Goal: Find specific page/section: Find specific page/section

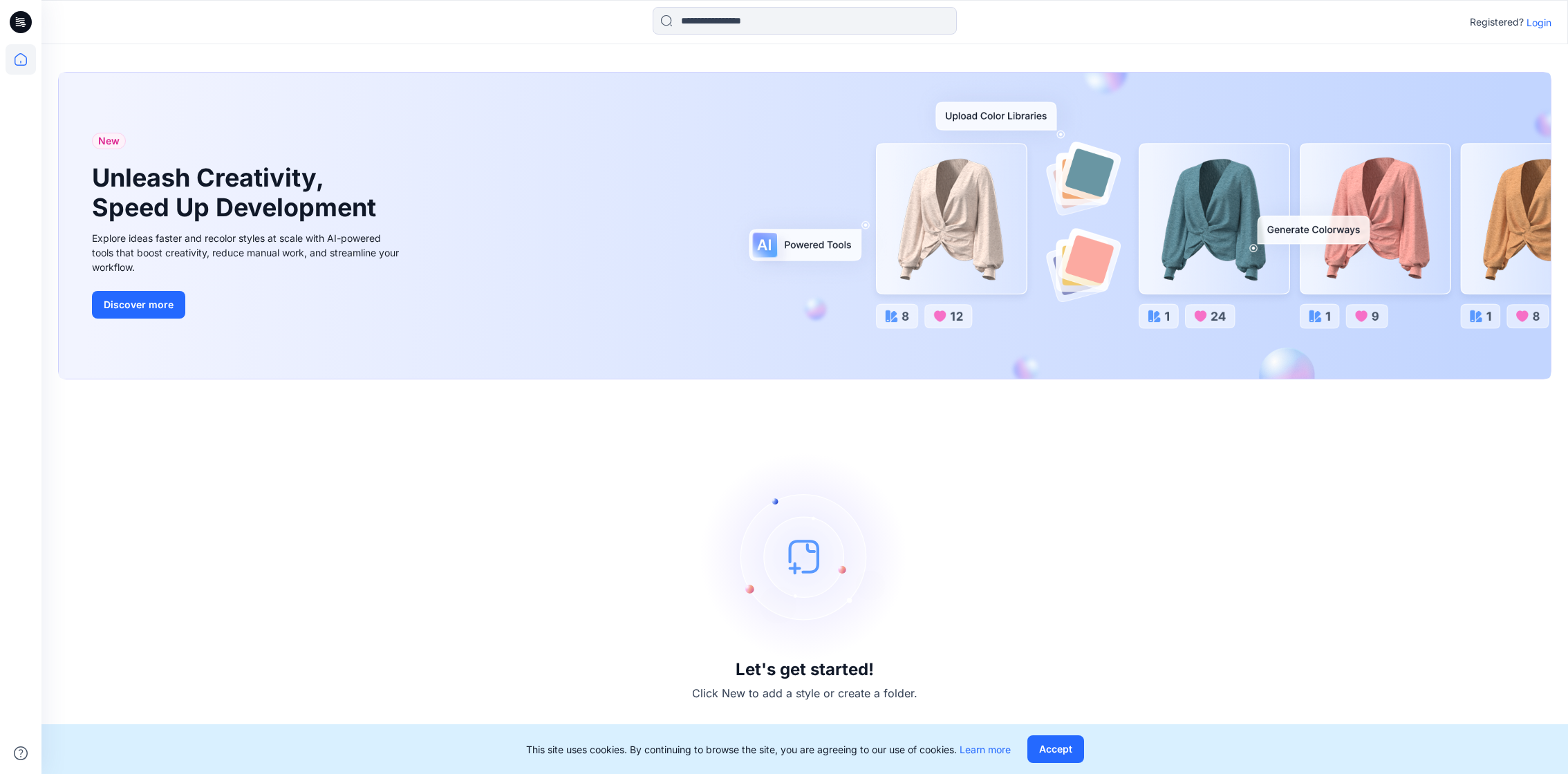
click at [1542, 26] on p "Login" at bounding box center [1539, 22] width 25 height 14
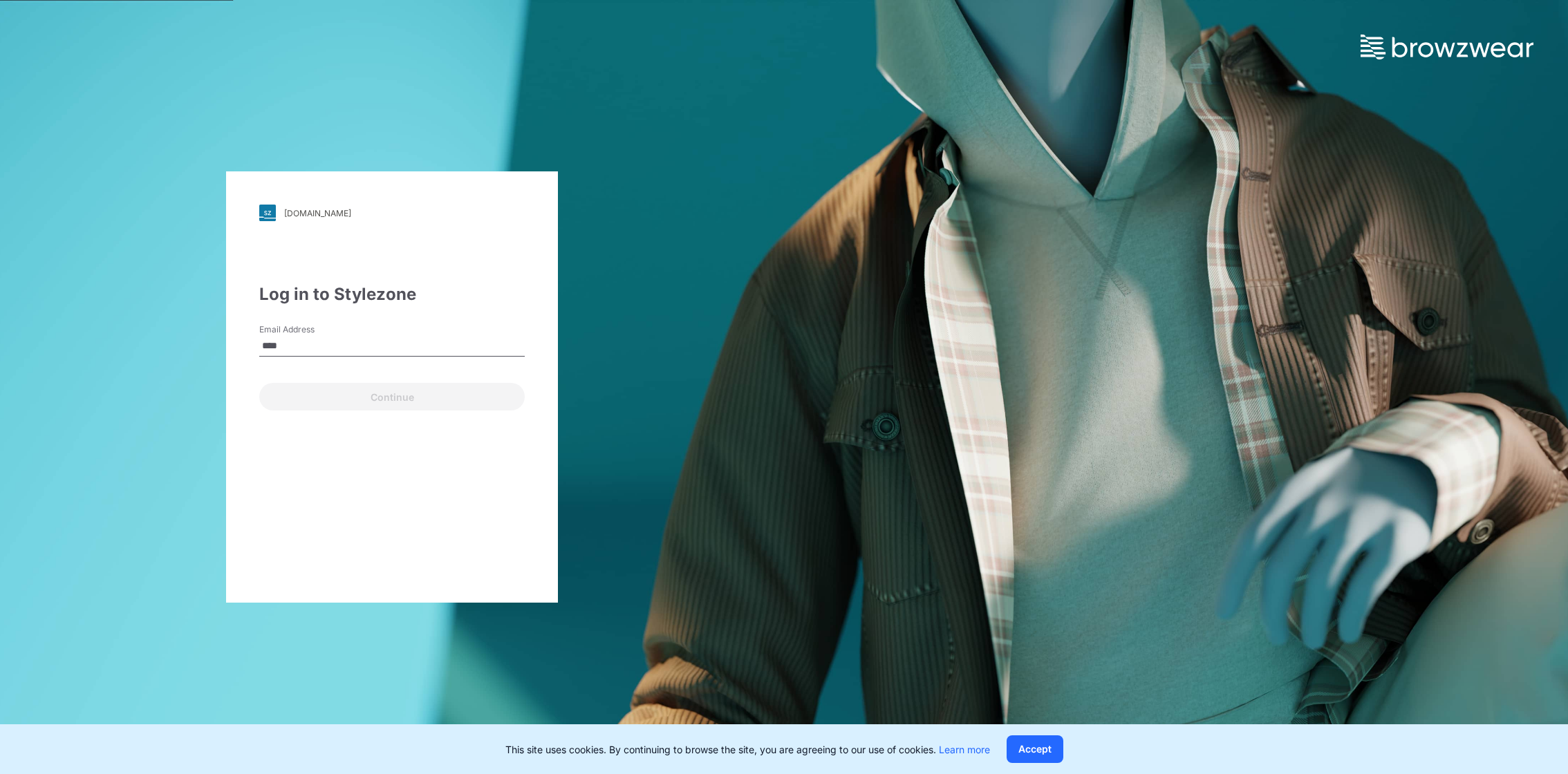
type input "**********"
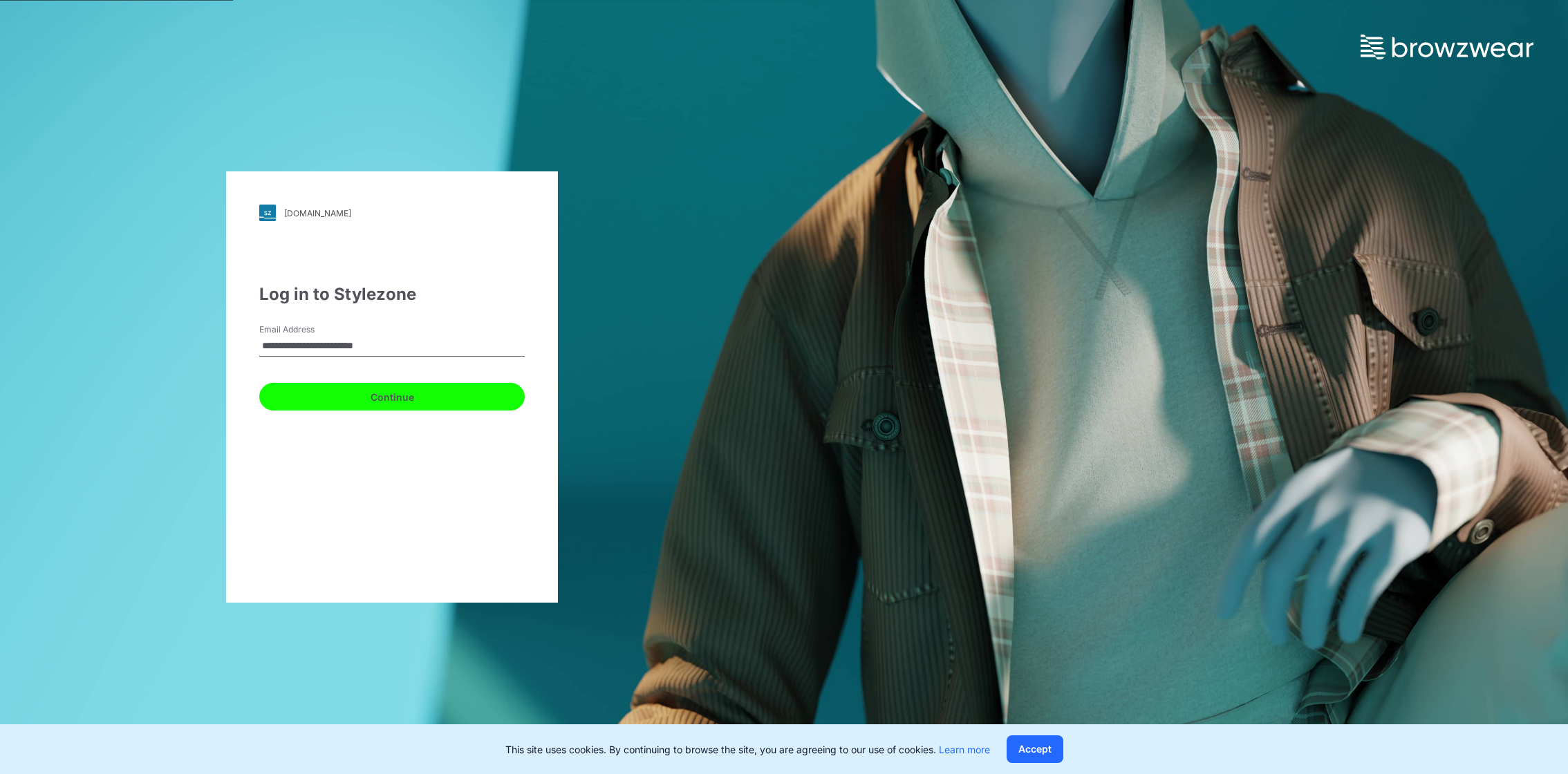
click at [431, 399] on button "Continue" at bounding box center [392, 396] width 265 height 28
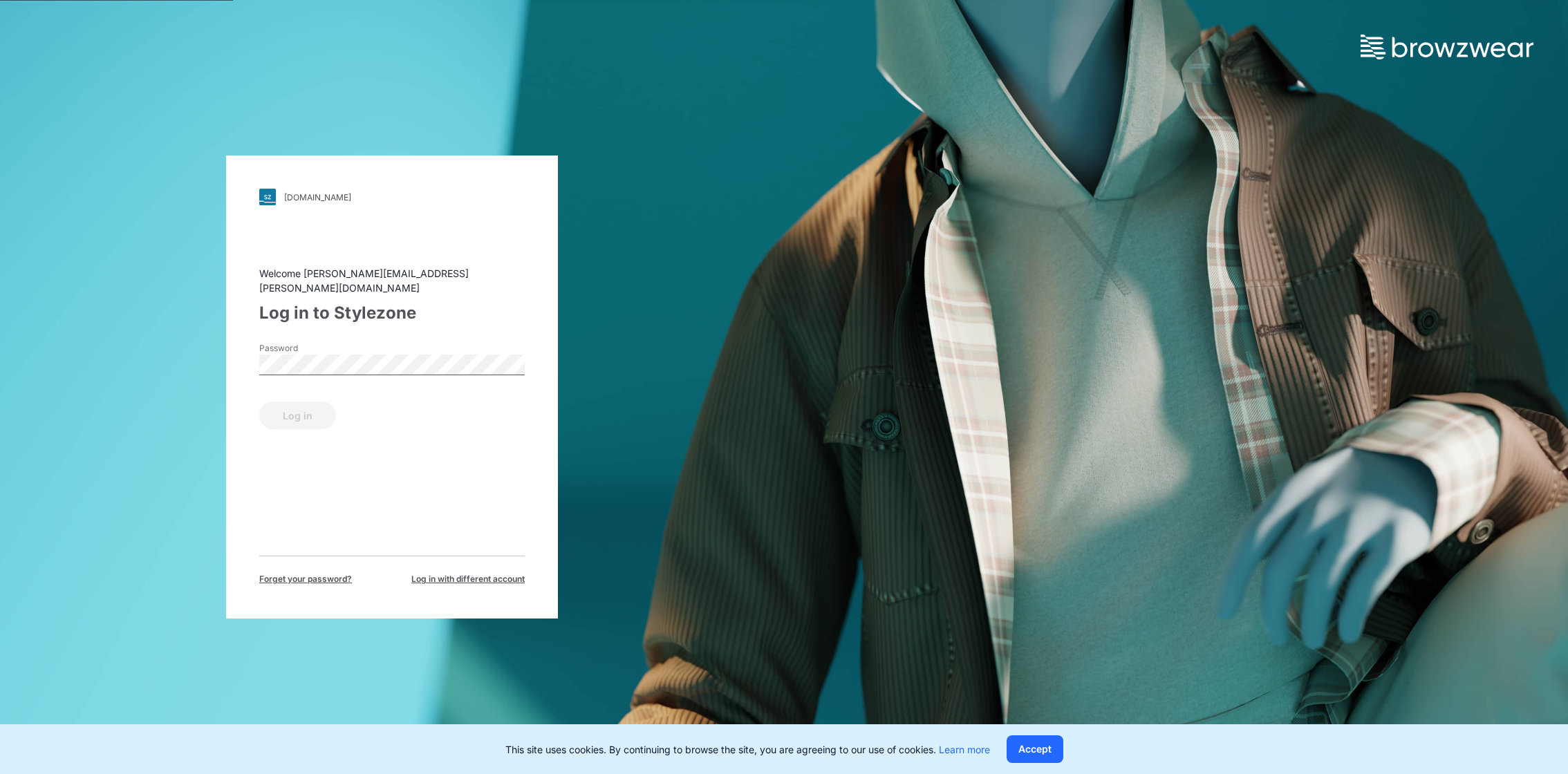
click at [304, 327] on div "Welcome [PERSON_NAME][EMAIL_ADDRESS][PERSON_NAME][DOMAIN_NAME] Log in to Stylez…" at bounding box center [392, 425] width 265 height 319
click at [260, 401] on button "Log in" at bounding box center [298, 415] width 77 height 28
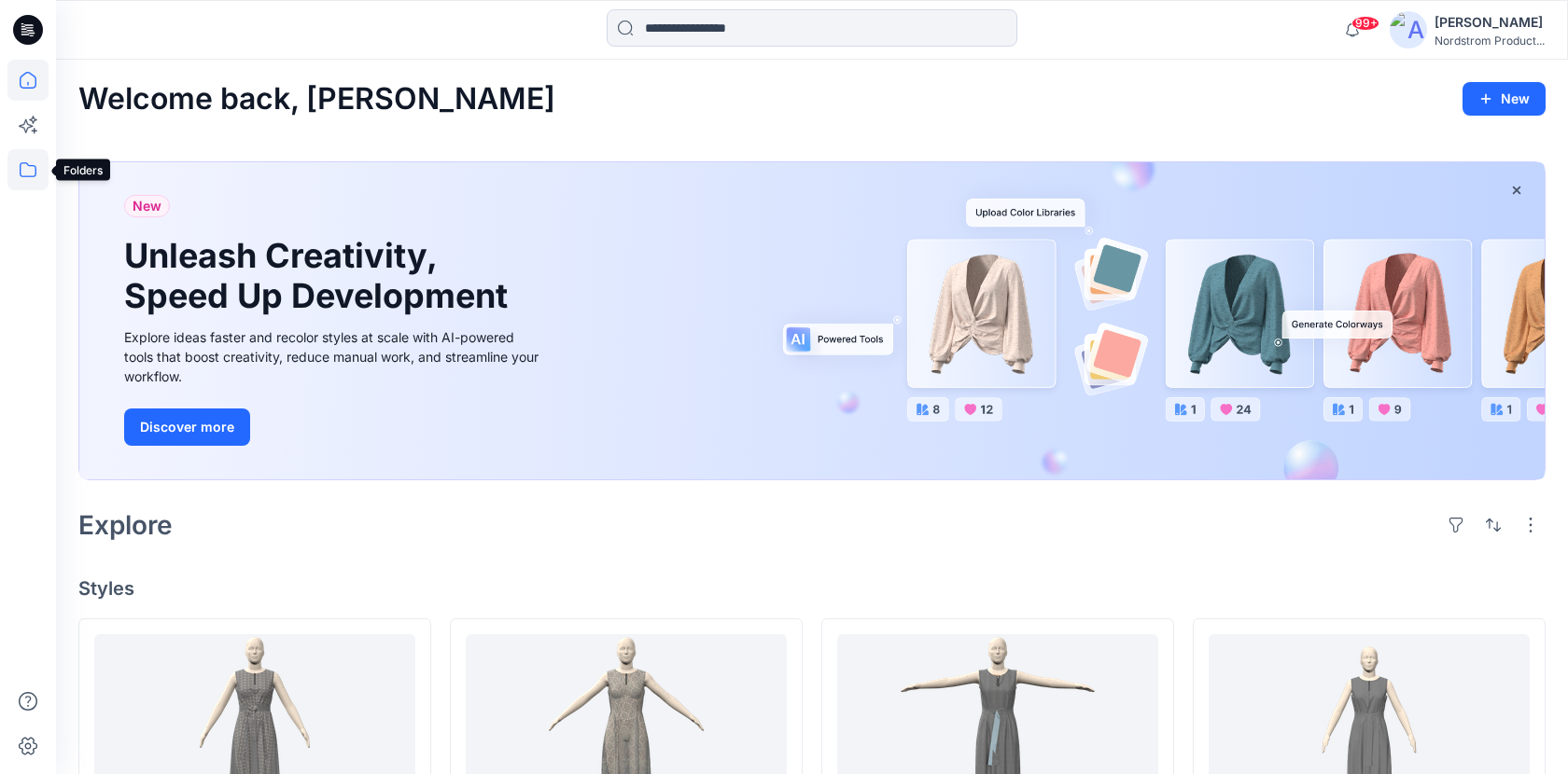
click at [39, 158] on icon at bounding box center [28, 169] width 41 height 41
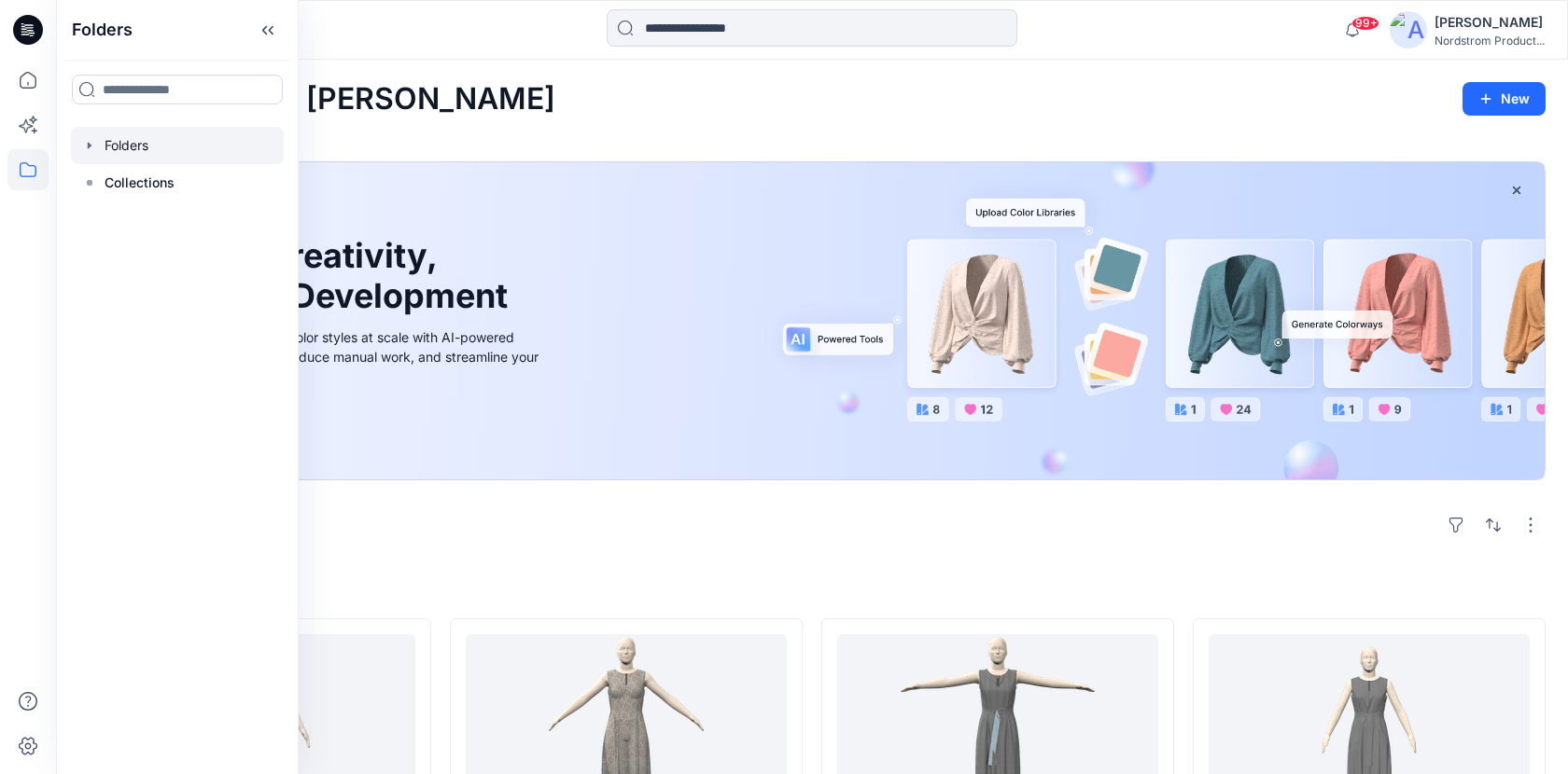
click at [153, 137] on div at bounding box center [177, 145] width 213 height 37
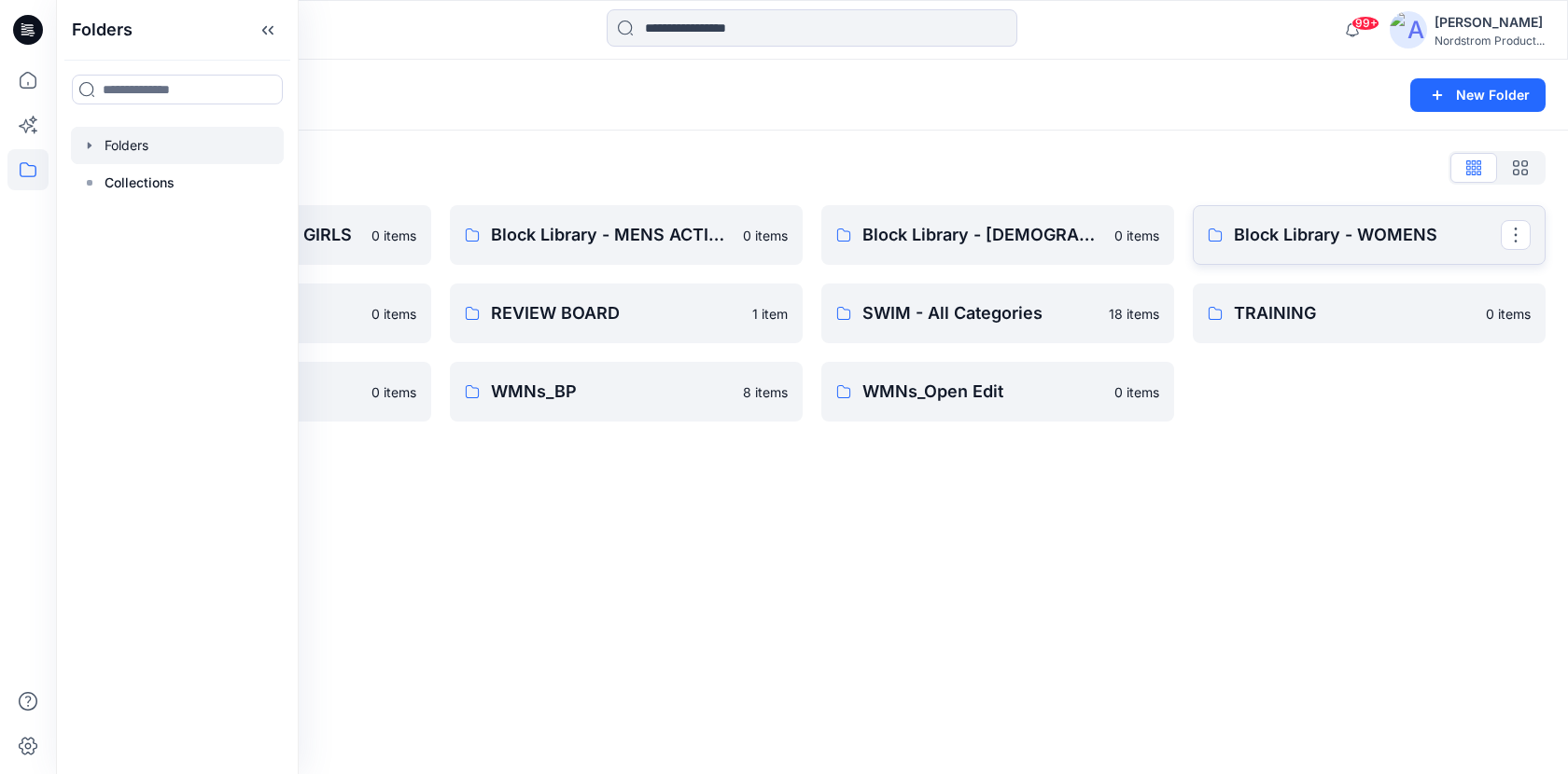
click at [1333, 239] on p "Block Library - WOMENS" at bounding box center [1367, 234] width 267 height 26
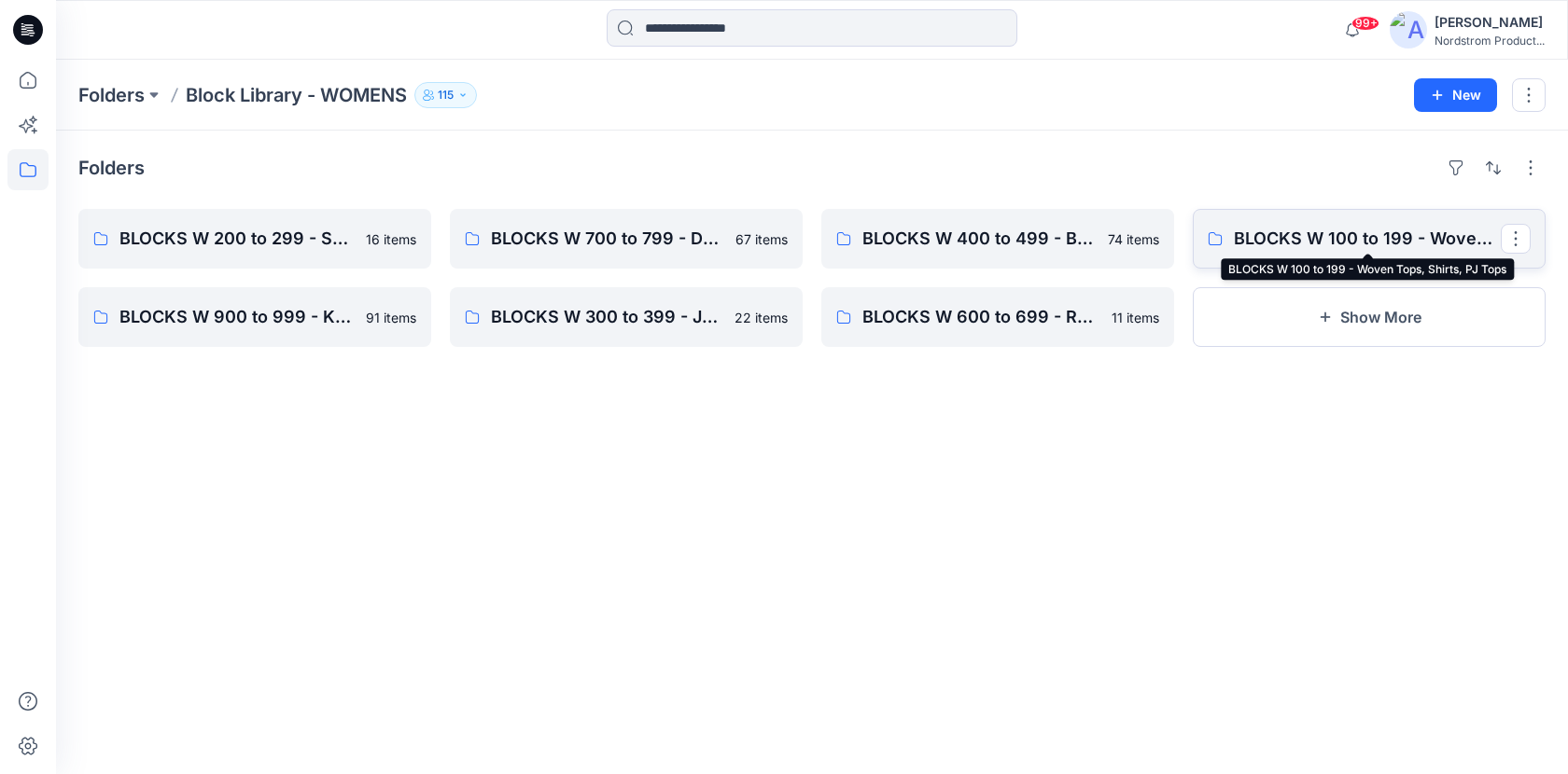
click at [1355, 233] on p "BLOCKS W 100 to 199 - Woven Tops, Shirts, PJ Tops" at bounding box center [1367, 238] width 267 height 26
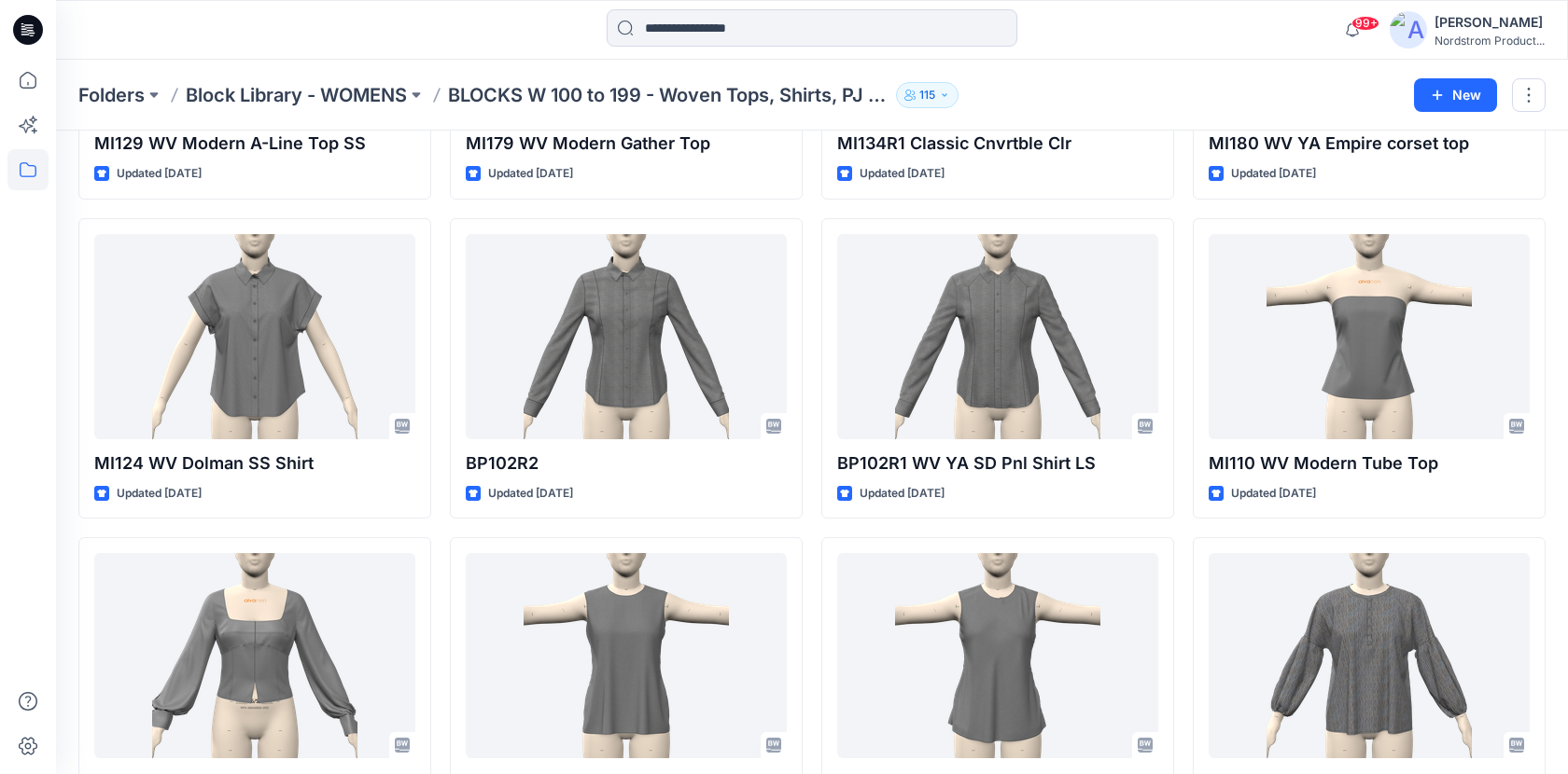
scroll to position [131, 0]
